Goal: Use online tool/utility: Utilize a website feature to perform a specific function

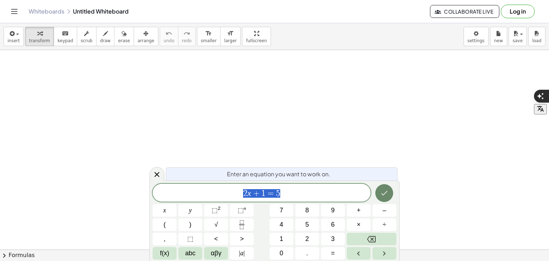
click at [381, 194] on icon "Done" at bounding box center [384, 193] width 9 height 9
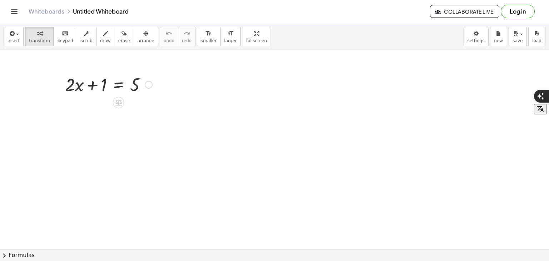
click at [129, 88] on div at bounding box center [108, 84] width 94 height 24
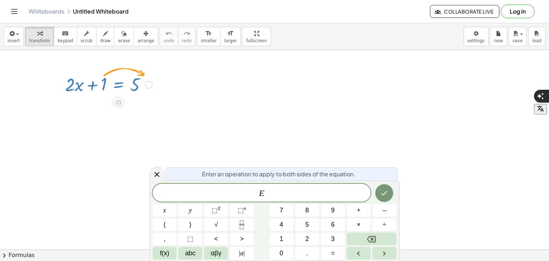
drag, startPoint x: 123, startPoint y: 80, endPoint x: 88, endPoint y: 93, distance: 37.0
click at [88, 93] on div at bounding box center [108, 84] width 94 height 24
drag, startPoint x: 147, startPoint y: 84, endPoint x: 147, endPoint y: 89, distance: 5.4
click at [119, 85] on div "+ · 2 · x + 1 = 5" at bounding box center [119, 85] width 0 height 0
click at [355, 257] on icon "Left arrow" at bounding box center [358, 253] width 9 height 9
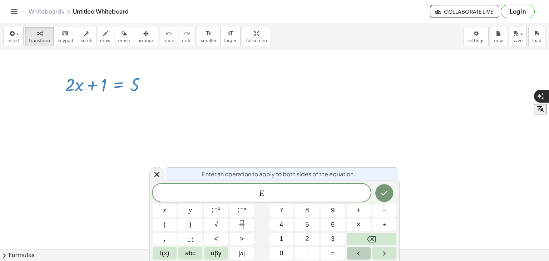
click at [355, 257] on icon "Left arrow" at bounding box center [358, 253] width 9 height 9
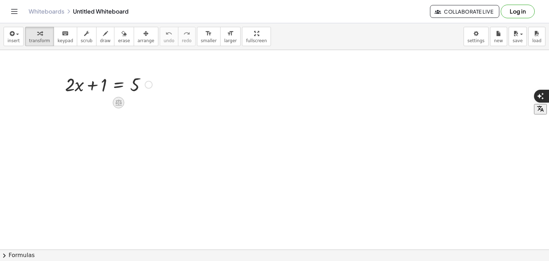
click at [117, 104] on icon at bounding box center [119, 103] width 8 height 8
click at [146, 99] on icon at bounding box center [147, 102] width 6 height 6
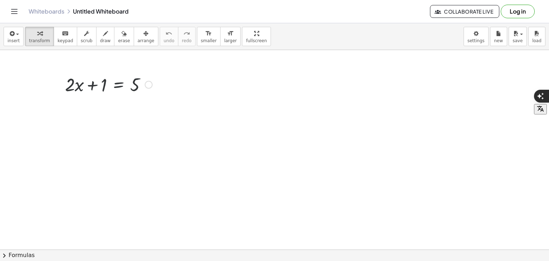
click at [100, 79] on div at bounding box center [108, 84] width 94 height 24
click at [104, 80] on div at bounding box center [108, 84] width 94 height 24
click at [154, 83] on div at bounding box center [108, 84] width 94 height 24
click at [152, 83] on div at bounding box center [149, 85] width 8 height 8
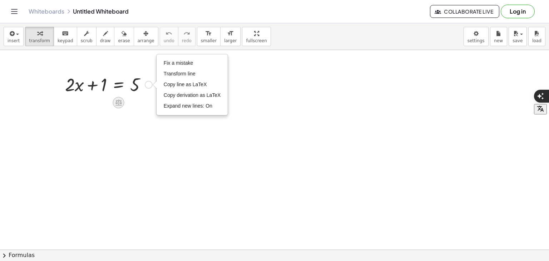
click at [116, 103] on icon at bounding box center [118, 103] width 6 height 6
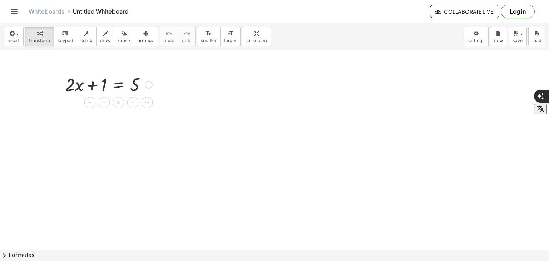
click at [106, 86] on div at bounding box center [108, 84] width 94 height 24
click at [117, 101] on icon at bounding box center [119, 103] width 8 height 8
click at [118, 103] on span "×" at bounding box center [118, 103] width 4 height 10
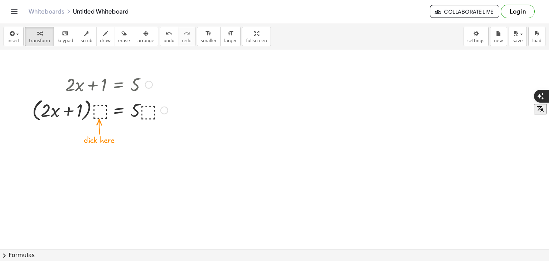
click at [101, 112] on div at bounding box center [100, 109] width 143 height 27
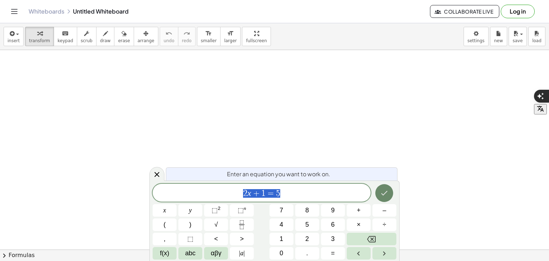
click at [386, 198] on button "Done" at bounding box center [384, 193] width 18 height 18
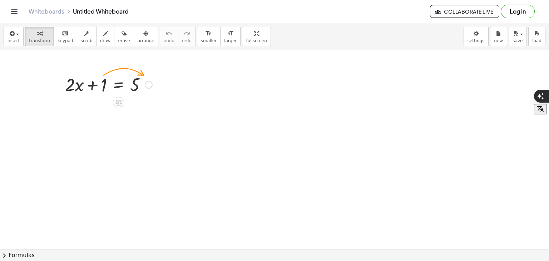
click at [118, 86] on div at bounding box center [108, 84] width 94 height 24
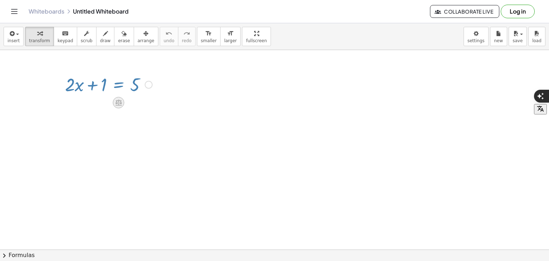
click at [116, 103] on icon at bounding box center [118, 103] width 6 height 6
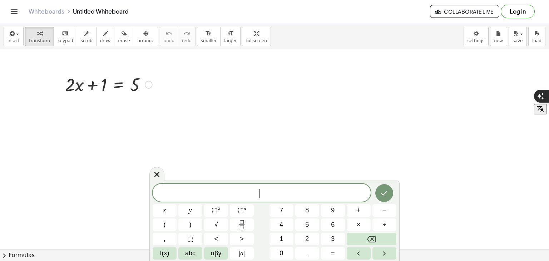
click at [120, 104] on icon at bounding box center [119, 103] width 8 height 8
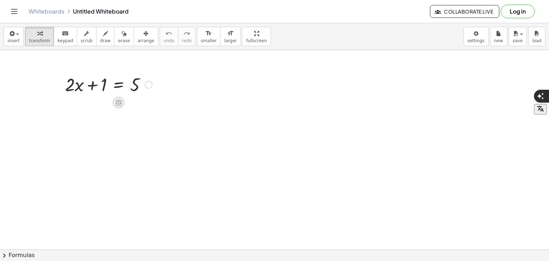
click at [119, 101] on icon at bounding box center [119, 103] width 8 height 8
click at [202, 169] on div at bounding box center [211, 173] width 72 height 24
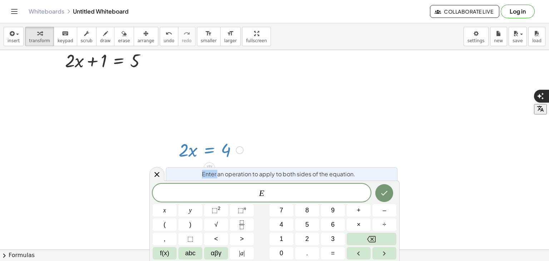
click at [202, 169] on div "Enter an operation to apply to both sides of the equation." at bounding box center [282, 173] width 232 height 13
click at [161, 173] on icon at bounding box center [157, 174] width 9 height 9
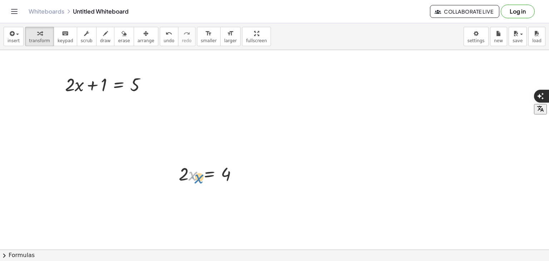
drag, startPoint x: 191, startPoint y: 173, endPoint x: 195, endPoint y: 175, distance: 4.5
click at [195, 175] on div at bounding box center [211, 173] width 72 height 24
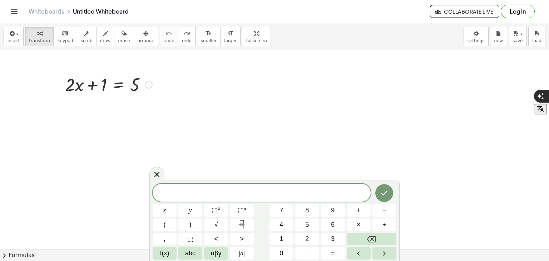
click at [101, 82] on div at bounding box center [108, 84] width 94 height 24
click at [81, 83] on div at bounding box center [108, 84] width 94 height 24
click at [67, 82] on div at bounding box center [108, 84] width 94 height 24
click at [158, 175] on icon at bounding box center [156, 174] width 5 height 5
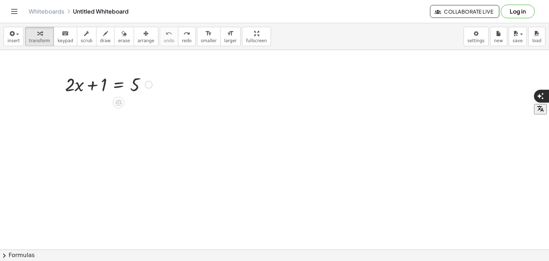
click at [119, 86] on div at bounding box center [108, 84] width 94 height 24
click at [70, 109] on div at bounding box center [109, 108] width 140 height 24
click at [151, 109] on div at bounding box center [109, 108] width 140 height 24
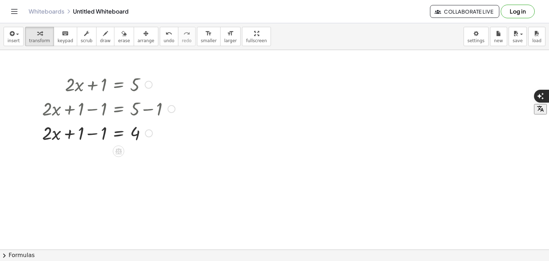
click at [90, 133] on div at bounding box center [109, 132] width 140 height 24
click at [123, 130] on div at bounding box center [109, 132] width 140 height 24
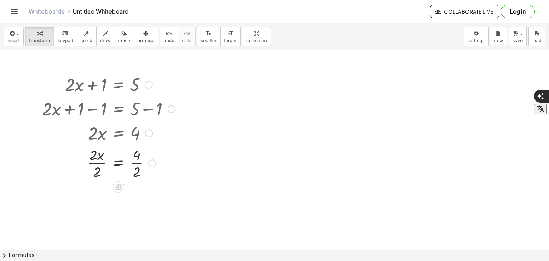
click at [95, 160] on div at bounding box center [109, 163] width 140 height 36
click at [138, 202] on div at bounding box center [109, 198] width 140 height 36
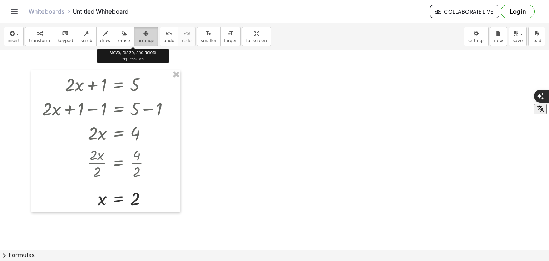
click at [138, 40] on span "arrange" at bounding box center [146, 40] width 17 height 5
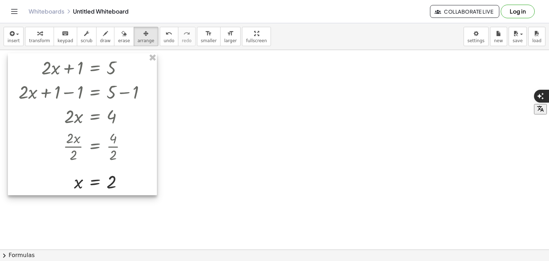
drag, startPoint x: 135, startPoint y: 79, endPoint x: 111, endPoint y: 62, distance: 29.0
click at [111, 62] on div at bounding box center [82, 124] width 149 height 142
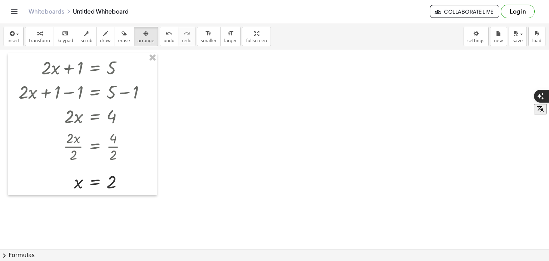
click at [125, 23] on div "insert select one: Math Expression Function Text Youtube Video Graphing Geometr…" at bounding box center [274, 36] width 549 height 27
click at [143, 30] on icon "button" at bounding box center [145, 33] width 5 height 9
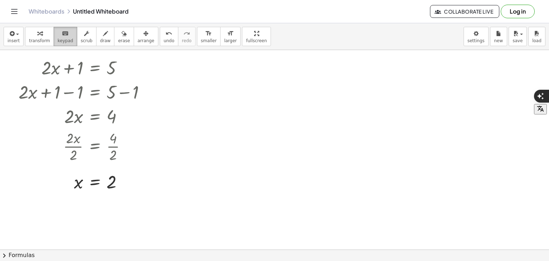
click at [62, 35] on icon "keyboard" at bounding box center [65, 33] width 7 height 9
drag, startPoint x: 274, startPoint y: 91, endPoint x: 258, endPoint y: 87, distance: 15.9
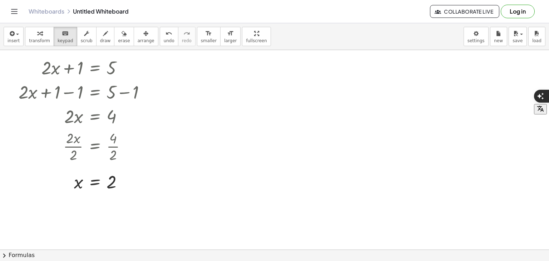
drag, startPoint x: 258, startPoint y: 87, endPoint x: 283, endPoint y: 74, distance: 27.5
click at [8, 38] on span "insert" at bounding box center [14, 40] width 12 height 5
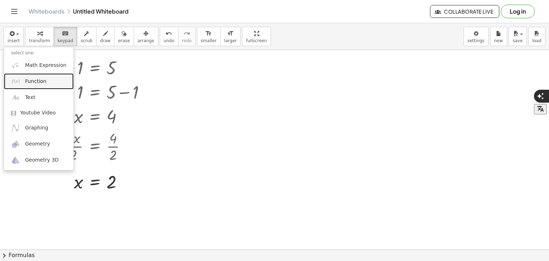
click at [46, 79] on link "Function" at bounding box center [39, 81] width 70 height 16
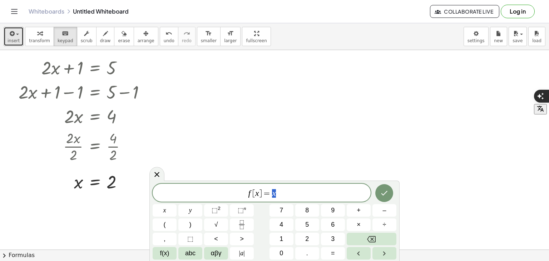
click at [16, 31] on div "button" at bounding box center [14, 33] width 12 height 9
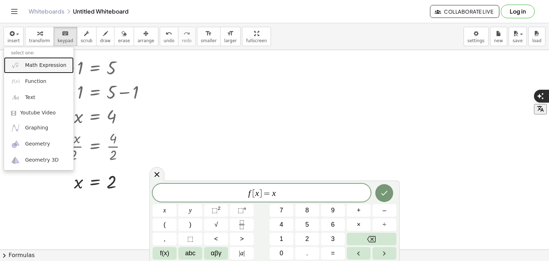
click at [37, 66] on span "Math Expression" at bounding box center [45, 65] width 41 height 7
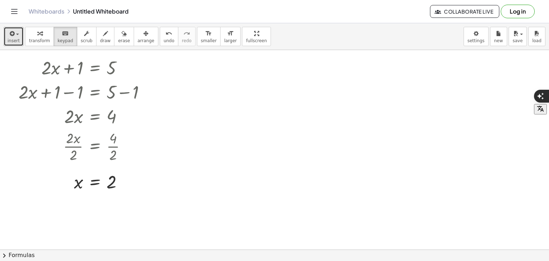
click at [10, 38] on span "insert" at bounding box center [14, 40] width 12 height 5
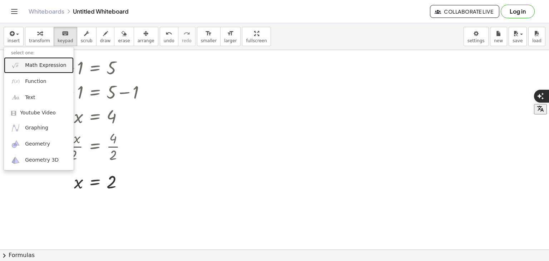
click at [38, 63] on span "Math Expression" at bounding box center [45, 65] width 41 height 7
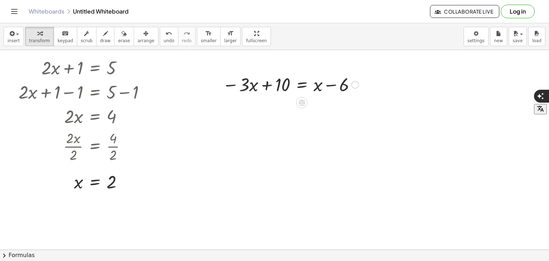
click at [250, 88] on div at bounding box center [291, 84] width 144 height 24
click at [355, 84] on div at bounding box center [355, 85] width 8 height 8
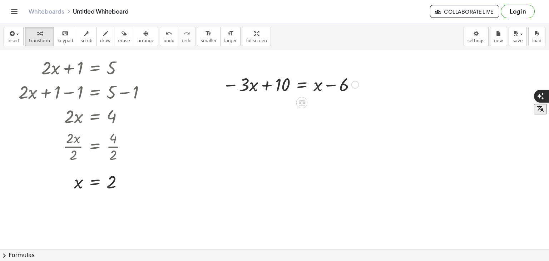
click at [268, 80] on div at bounding box center [291, 84] width 144 height 24
click at [266, 85] on div at bounding box center [291, 84] width 144 height 24
click at [247, 85] on div at bounding box center [291, 84] width 144 height 24
drag, startPoint x: 244, startPoint y: 85, endPoint x: 240, endPoint y: 88, distance: 5.3
click at [240, 88] on div at bounding box center [291, 84] width 144 height 24
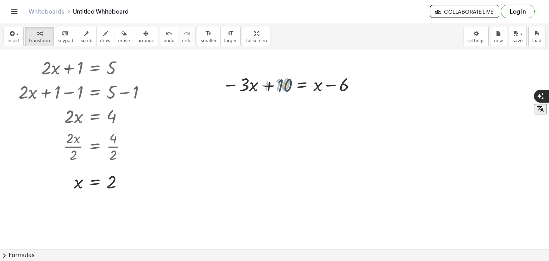
drag, startPoint x: 278, startPoint y: 88, endPoint x: 282, endPoint y: 89, distance: 3.7
click at [282, 89] on div at bounding box center [291, 84] width 144 height 24
drag, startPoint x: 281, startPoint y: 89, endPoint x: 371, endPoint y: 86, distance: 89.7
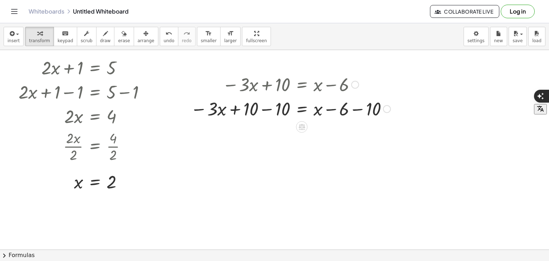
click at [334, 111] on div at bounding box center [290, 108] width 207 height 24
click at [353, 109] on div at bounding box center [290, 108] width 207 height 24
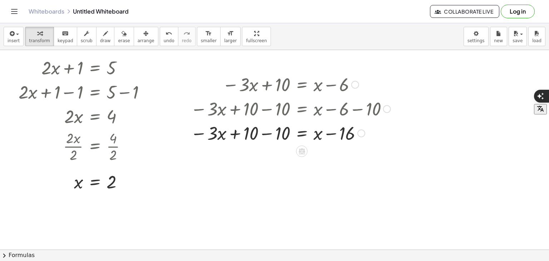
click at [326, 134] on div at bounding box center [290, 132] width 207 height 24
click at [261, 135] on div at bounding box center [290, 132] width 207 height 24
click at [328, 134] on div at bounding box center [290, 132] width 207 height 24
drag, startPoint x: 344, startPoint y: 139, endPoint x: 357, endPoint y: 138, distance: 13.0
click at [357, 138] on div at bounding box center [290, 132] width 207 height 24
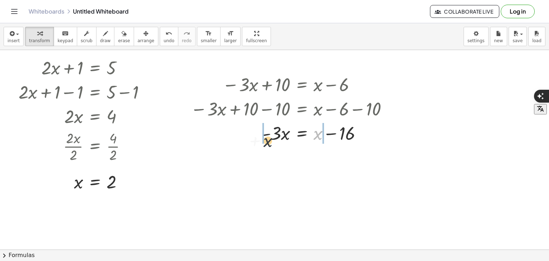
drag, startPoint x: 318, startPoint y: 136, endPoint x: 266, endPoint y: 143, distance: 53.4
click at [266, 143] on div at bounding box center [290, 132] width 207 height 24
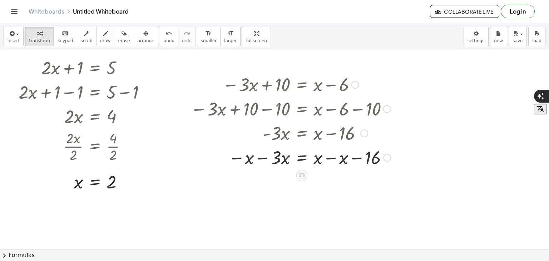
click at [261, 156] on div at bounding box center [290, 157] width 207 height 24
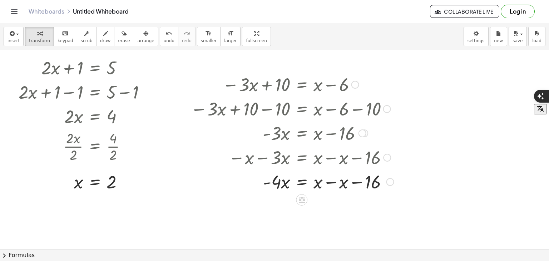
click at [271, 181] on div at bounding box center [292, 181] width 210 height 24
click at [335, 183] on div at bounding box center [292, 181] width 210 height 24
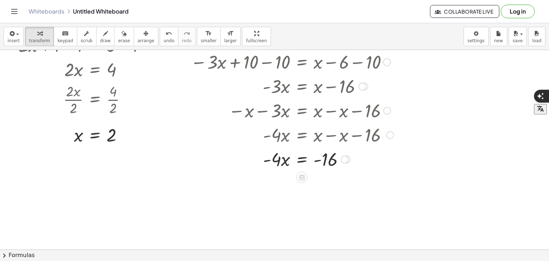
scroll to position [50, 0]
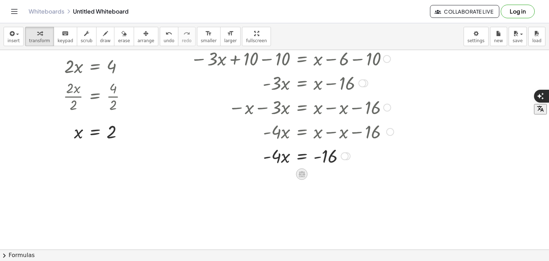
click at [303, 175] on icon at bounding box center [301, 174] width 6 height 6
click at [314, 178] on span "÷" at bounding box center [316, 174] width 4 height 10
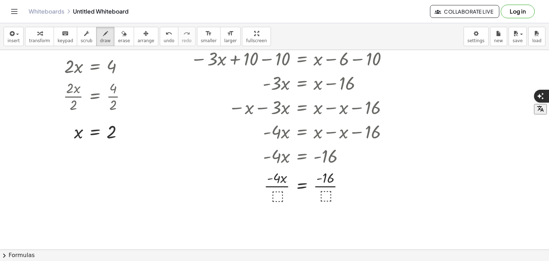
click at [278, 198] on div at bounding box center [274, 222] width 549 height 445
click at [160, 35] on button "undo undo" at bounding box center [169, 36] width 19 height 19
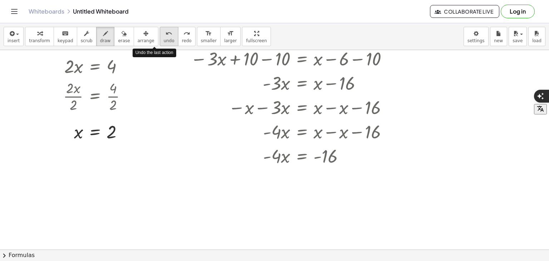
click at [160, 36] on button "undo undo" at bounding box center [169, 36] width 19 height 19
click at [356, 174] on div at bounding box center [274, 222] width 549 height 445
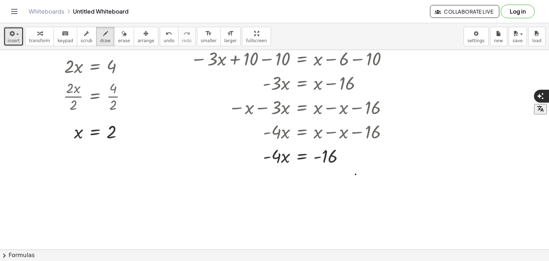
click at [15, 30] on div "button" at bounding box center [14, 33] width 12 height 9
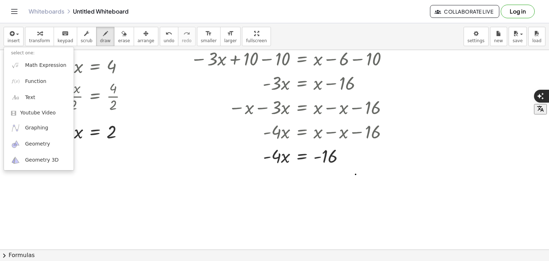
click at [215, 15] on div "Whiteboards Untitled Whiteboard" at bounding box center [229, 11] width 401 height 7
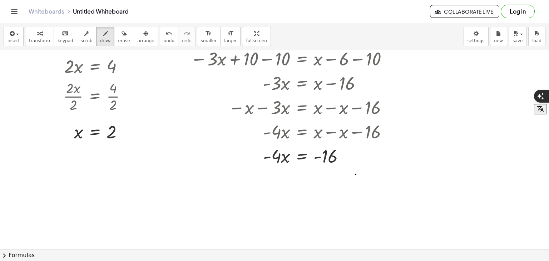
click at [296, 138] on div at bounding box center [274, 222] width 549 height 445
click at [164, 38] on span "undo" at bounding box center [169, 40] width 11 height 5
click at [100, 38] on span "draw" at bounding box center [105, 40] width 11 height 5
click at [297, 162] on div at bounding box center [274, 222] width 549 height 445
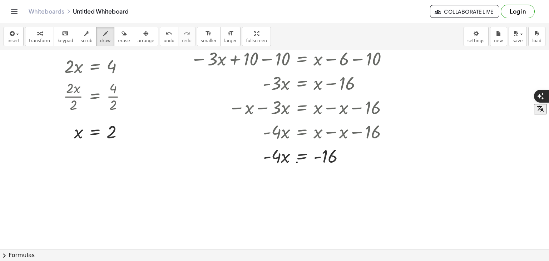
click at [305, 155] on div at bounding box center [274, 222] width 549 height 445
click at [161, 39] on button "undo undo" at bounding box center [169, 36] width 19 height 19
click at [12, 36] on icon "button" at bounding box center [11, 33] width 6 height 9
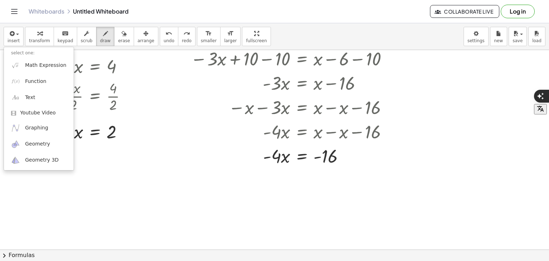
click at [250, 24] on div "insert select one: Math Expression Function Text Youtube Video Graphing Geometr…" at bounding box center [274, 36] width 549 height 27
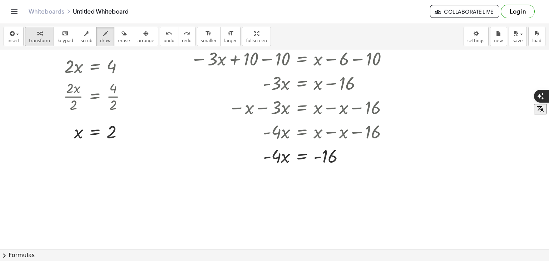
click at [33, 32] on div "button" at bounding box center [39, 33] width 21 height 9
click at [342, 155] on div at bounding box center [345, 156] width 8 height 8
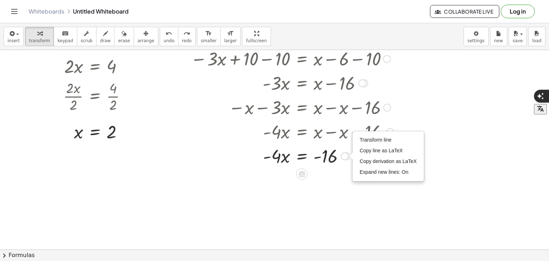
click at [302, 173] on icon at bounding box center [301, 174] width 6 height 6
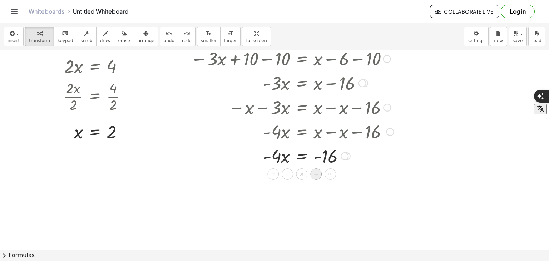
click at [313, 174] on div "÷" at bounding box center [315, 173] width 11 height 11
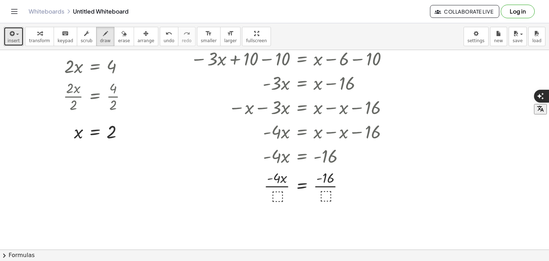
click at [11, 36] on icon "button" at bounding box center [11, 33] width 6 height 9
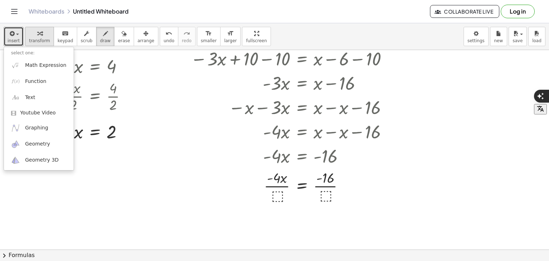
click at [34, 40] on span "transform" at bounding box center [39, 40] width 21 height 5
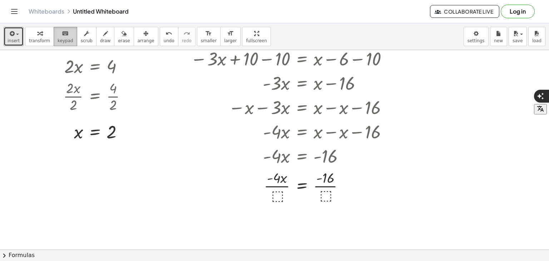
click at [58, 38] on span "keypad" at bounding box center [66, 40] width 16 height 5
click at [275, 194] on div at bounding box center [292, 186] width 210 height 36
click at [276, 193] on div at bounding box center [274, 222] width 549 height 445
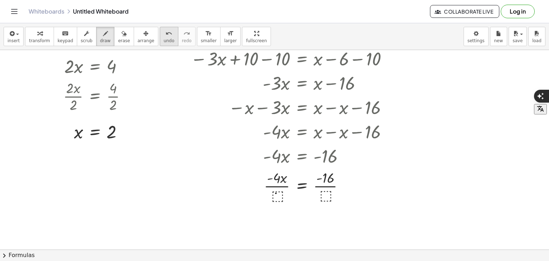
click at [160, 40] on button "undo undo" at bounding box center [169, 36] width 19 height 19
click at [42, 36] on div "button" at bounding box center [39, 33] width 21 height 9
click at [302, 185] on div at bounding box center [292, 186] width 210 height 36
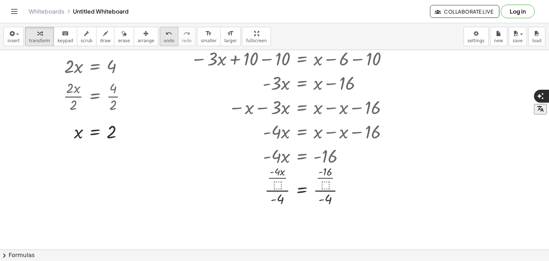
click at [164, 41] on span "undo" at bounding box center [169, 40] width 11 height 5
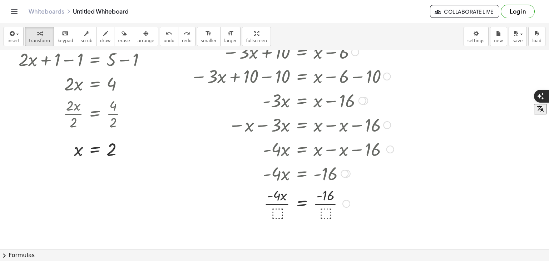
scroll to position [33, 0]
click at [164, 41] on span "undo" at bounding box center [169, 40] width 11 height 5
click at [301, 175] on div at bounding box center [292, 172] width 212 height 24
click at [279, 208] on div at bounding box center [292, 203] width 210 height 36
click at [324, 205] on div at bounding box center [292, 203] width 210 height 36
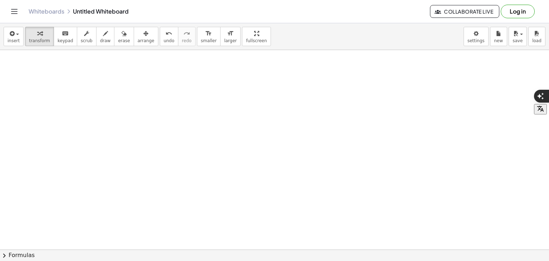
scroll to position [195, 0]
click at [58, 35] on div "keyboard" at bounding box center [66, 33] width 16 height 9
click at [46, 40] on button "transform" at bounding box center [39, 36] width 29 height 19
click at [11, 32] on icon "button" at bounding box center [11, 33] width 6 height 9
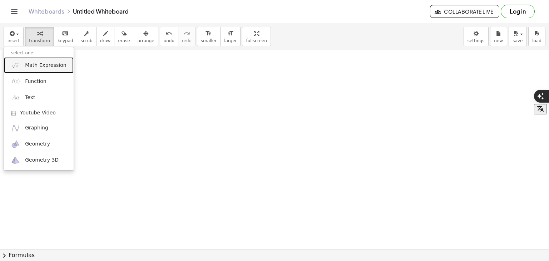
click at [48, 66] on span "Math Expression" at bounding box center [45, 65] width 41 height 7
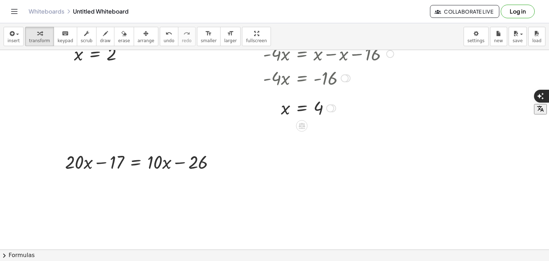
scroll to position [132, 0]
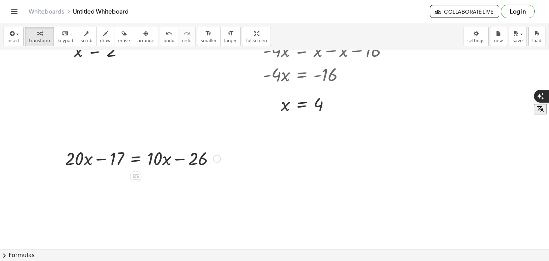
click at [203, 158] on div at bounding box center [142, 158] width 163 height 24
click at [117, 157] on div at bounding box center [142, 158] width 163 height 24
click at [137, 157] on div at bounding box center [142, 158] width 163 height 24
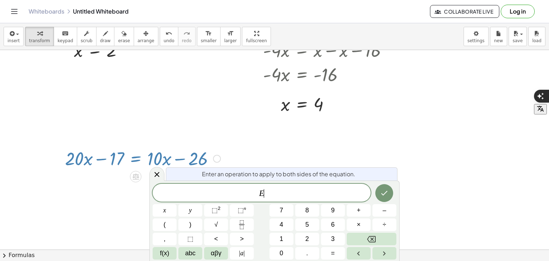
drag, startPoint x: 114, startPoint y: 159, endPoint x: 153, endPoint y: 154, distance: 38.5
click at [153, 154] on div at bounding box center [142, 158] width 163 height 24
click at [159, 171] on icon at bounding box center [157, 174] width 9 height 9
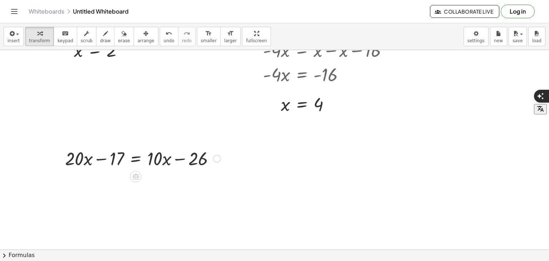
click at [113, 154] on div at bounding box center [142, 158] width 163 height 24
drag, startPoint x: 123, startPoint y: 158, endPoint x: 220, endPoint y: 158, distance: 97.2
click at [220, 158] on div at bounding box center [142, 158] width 163 height 24
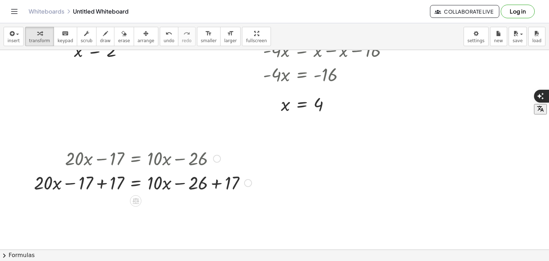
click at [106, 186] on div at bounding box center [142, 182] width 225 height 24
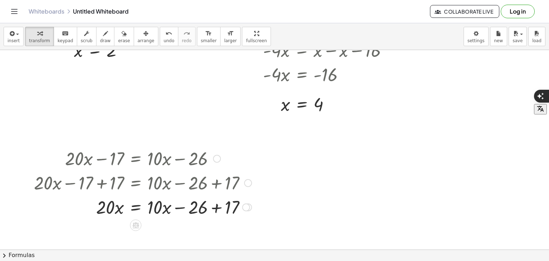
click at [220, 211] on div at bounding box center [142, 206] width 225 height 24
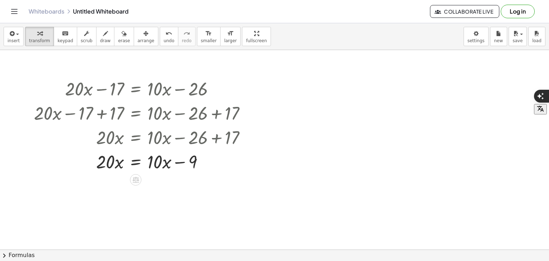
scroll to position [202, 0]
click at [182, 162] on div at bounding box center [142, 161] width 225 height 24
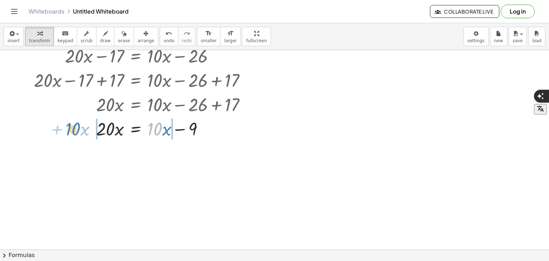
drag, startPoint x: 160, startPoint y: 129, endPoint x: 79, endPoint y: 129, distance: 80.8
click at [79, 129] on div at bounding box center [142, 128] width 225 height 24
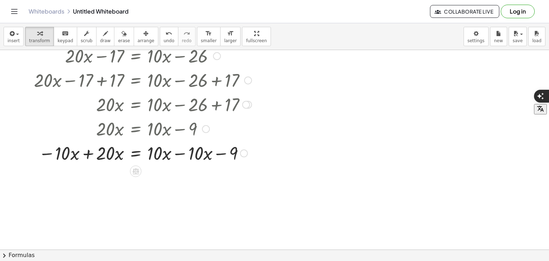
click at [94, 149] on div at bounding box center [142, 152] width 225 height 24
click at [90, 152] on div at bounding box center [142, 152] width 225 height 24
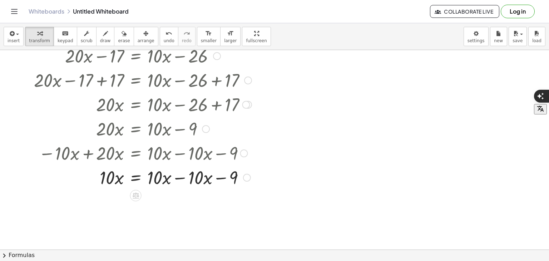
click at [187, 178] on div at bounding box center [142, 177] width 225 height 24
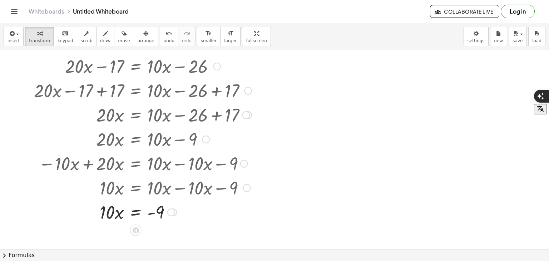
scroll to position [224, 0]
click at [135, 212] on div at bounding box center [142, 211] width 225 height 24
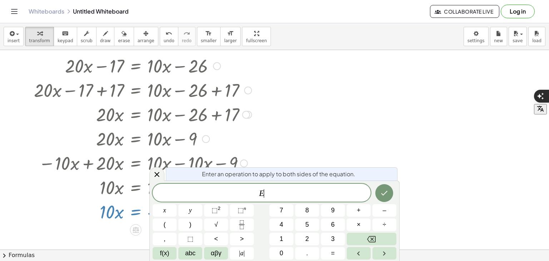
click at [135, 212] on div at bounding box center [142, 211] width 225 height 24
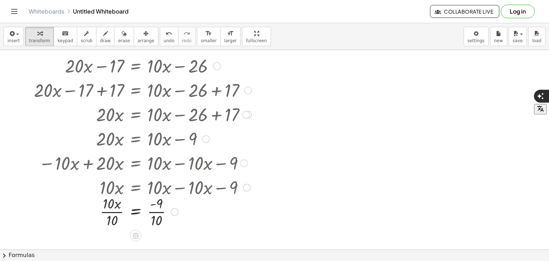
click at [111, 217] on div at bounding box center [142, 211] width 225 height 36
click at [155, 213] on div at bounding box center [142, 211] width 225 height 36
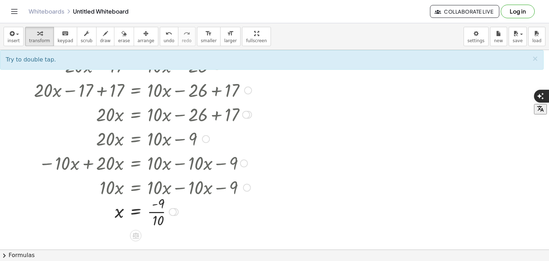
click at [156, 212] on div at bounding box center [142, 211] width 225 height 36
click at [159, 212] on div at bounding box center [142, 211] width 225 height 36
click at [160, 210] on div at bounding box center [142, 211] width 225 height 36
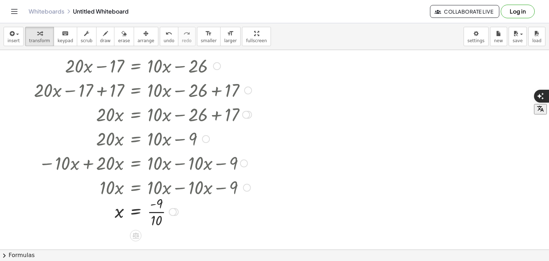
click at [160, 210] on div at bounding box center [142, 211] width 225 height 36
